Goal: Browse casually

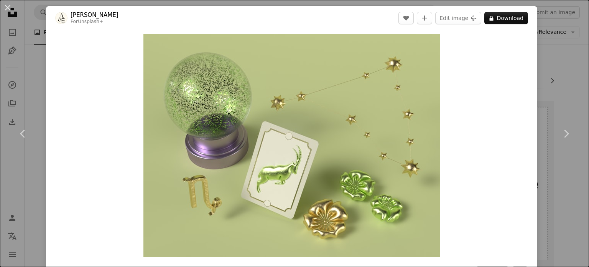
scroll to position [77, 0]
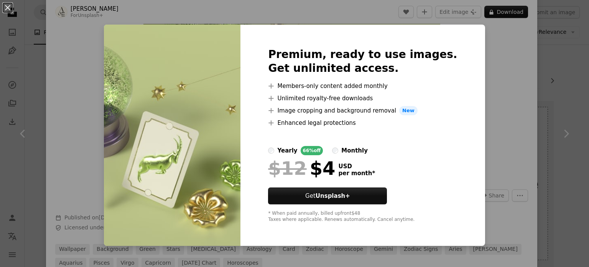
drag, startPoint x: 0, startPoint y: 0, endPoint x: 548, endPoint y: 91, distance: 555.7
click at [548, 91] on div "An X shape Premium, ready to use images. Get unlimited access. A plus sign Memb…" at bounding box center [294, 133] width 589 height 267
